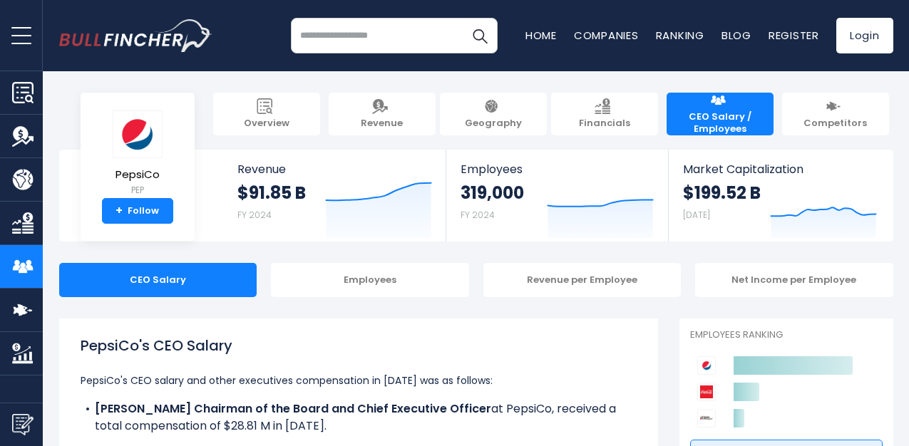
click at [28, 96] on img "Company Overview" at bounding box center [22, 92] width 21 height 21
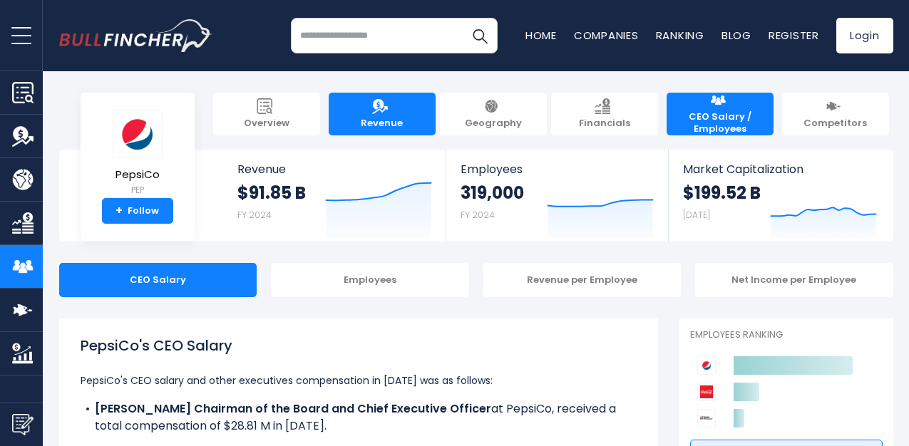
click at [389, 108] on link "Revenue" at bounding box center [382, 114] width 107 height 43
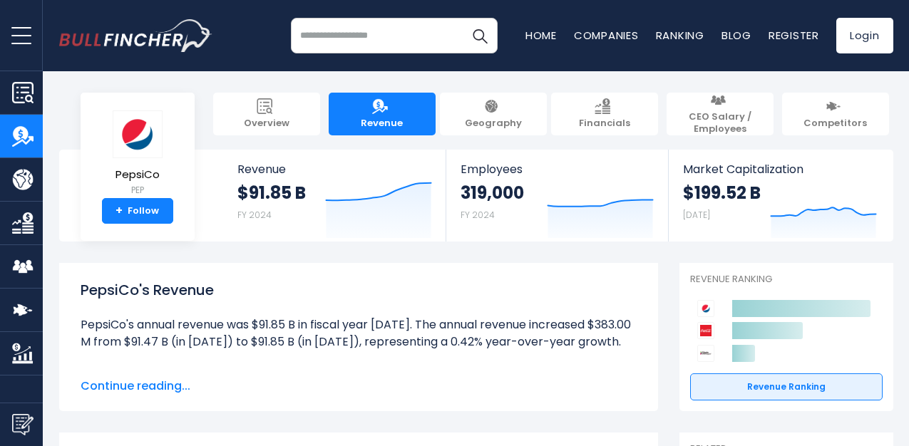
click at [68, 28] on img "Go to homepage" at bounding box center [135, 35] width 153 height 33
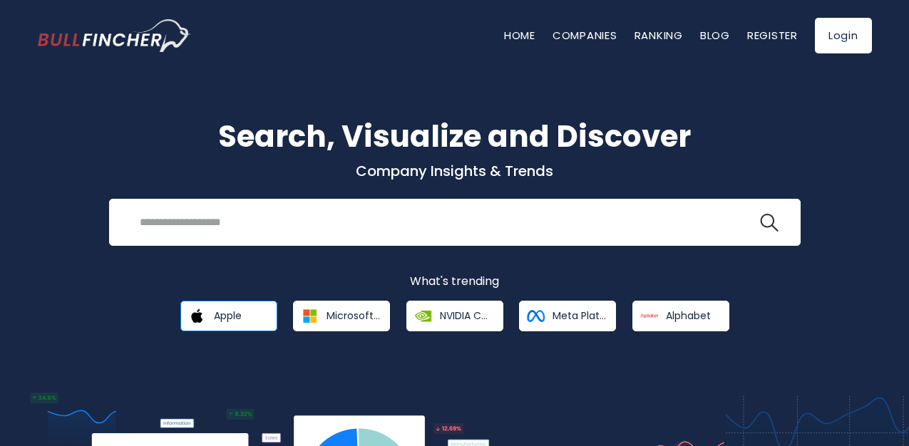
click at [238, 319] on span "Apple" at bounding box center [228, 315] width 28 height 13
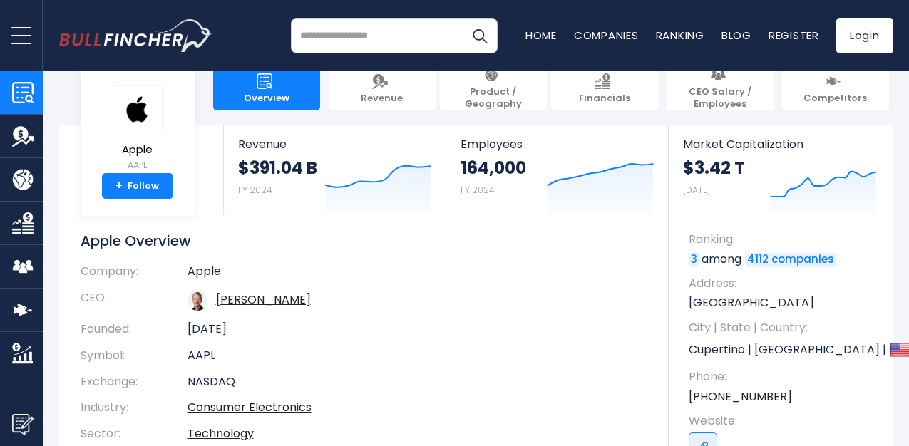
scroll to position [11, 0]
